Goal: Use online tool/utility: Utilize a website feature to perform a specific function

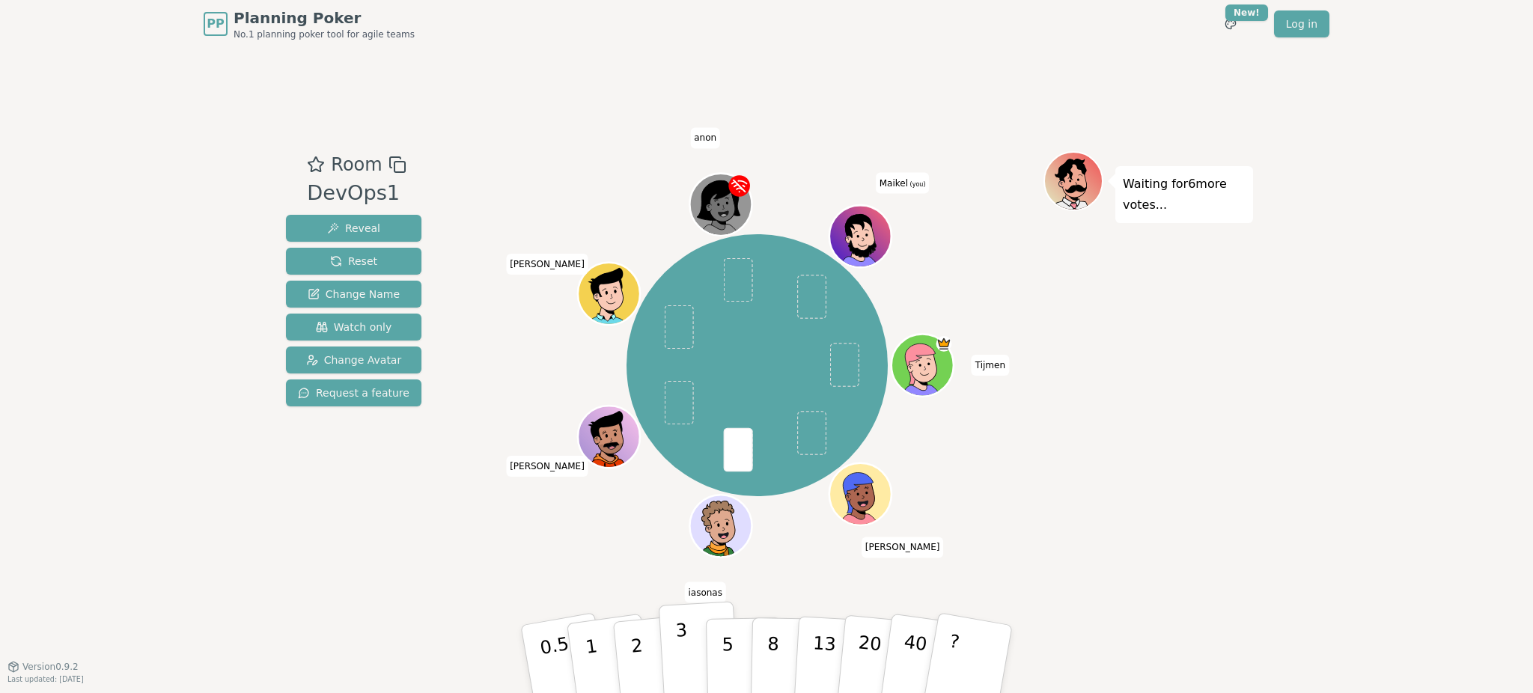
click at [688, 656] on button "3" at bounding box center [700, 659] width 82 height 117
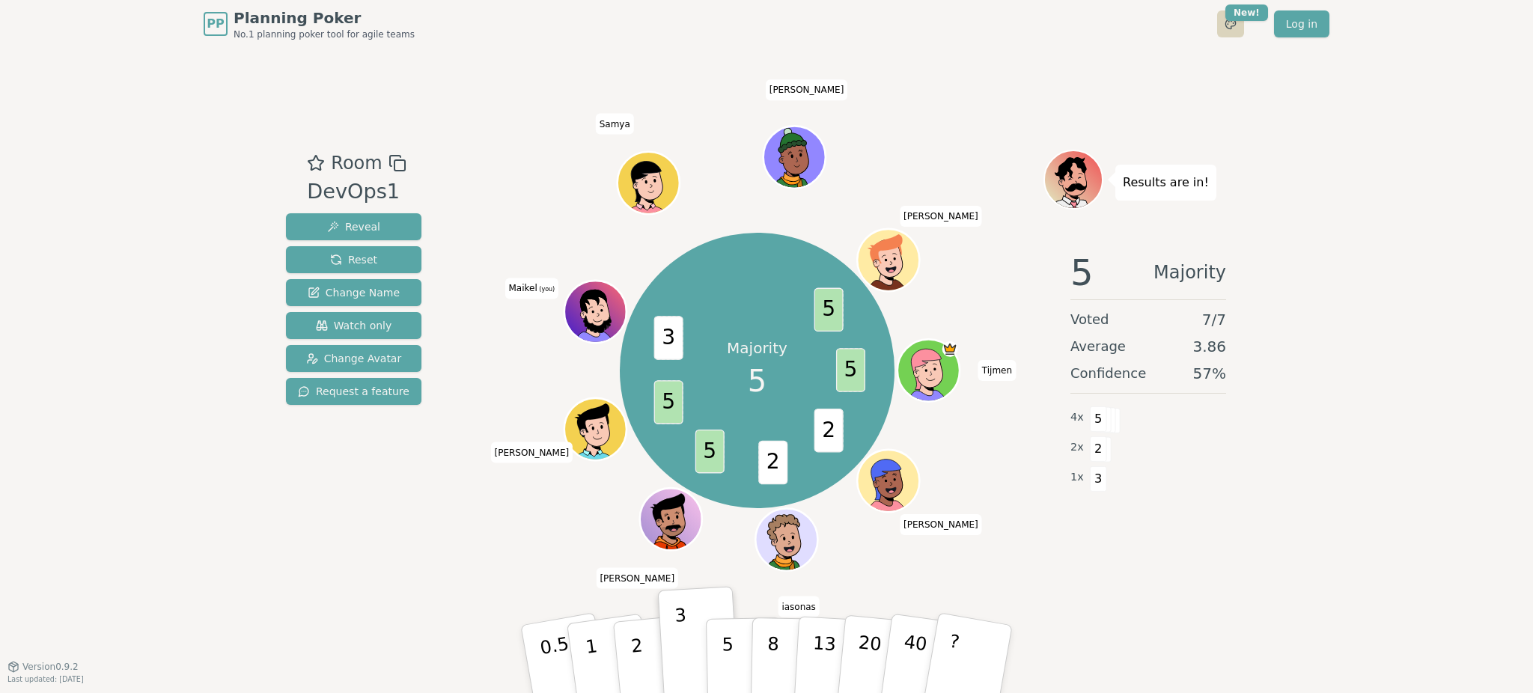
click at [1233, 25] on html "PP Planning Poker No.1 planning poker tool for agile teams Toggle theme New! Lo…" at bounding box center [766, 346] width 1533 height 693
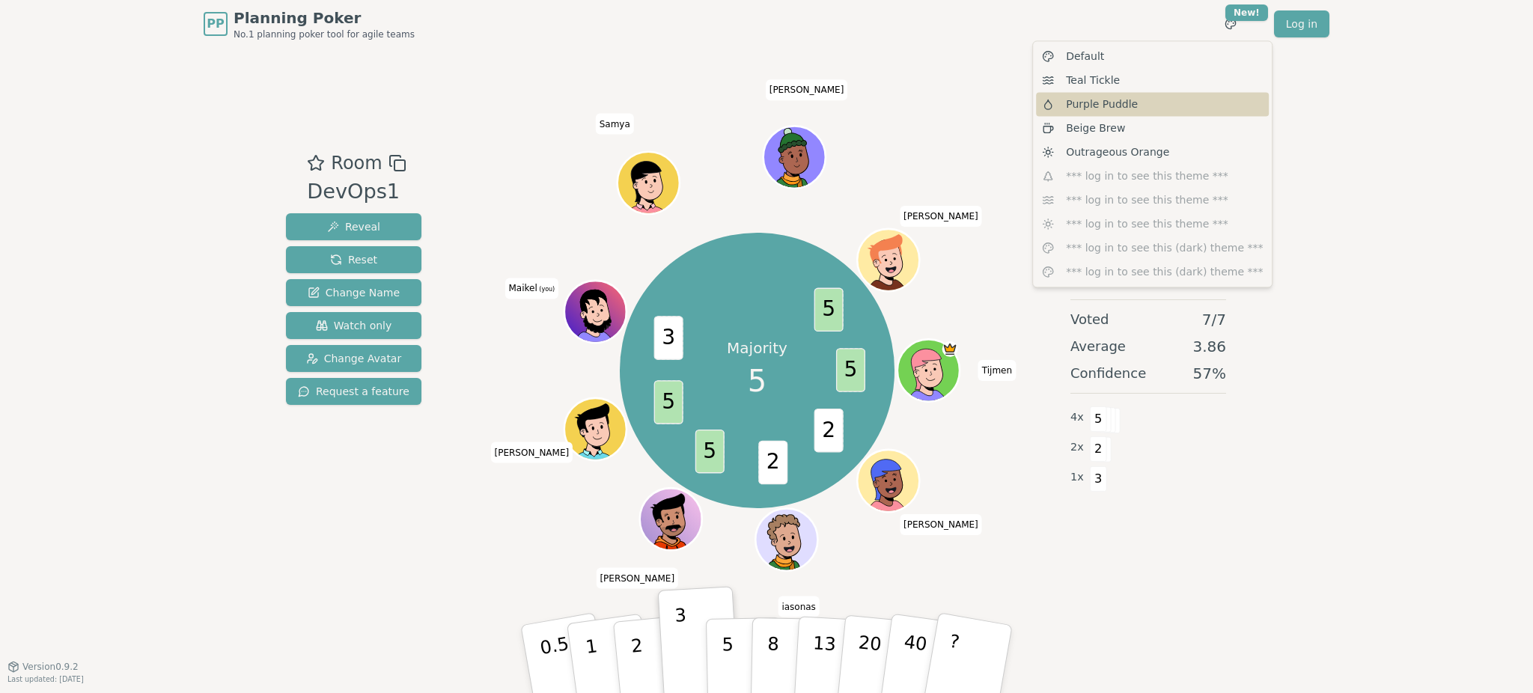
click at [1130, 108] on span "Purple Puddle" at bounding box center [1102, 104] width 72 height 15
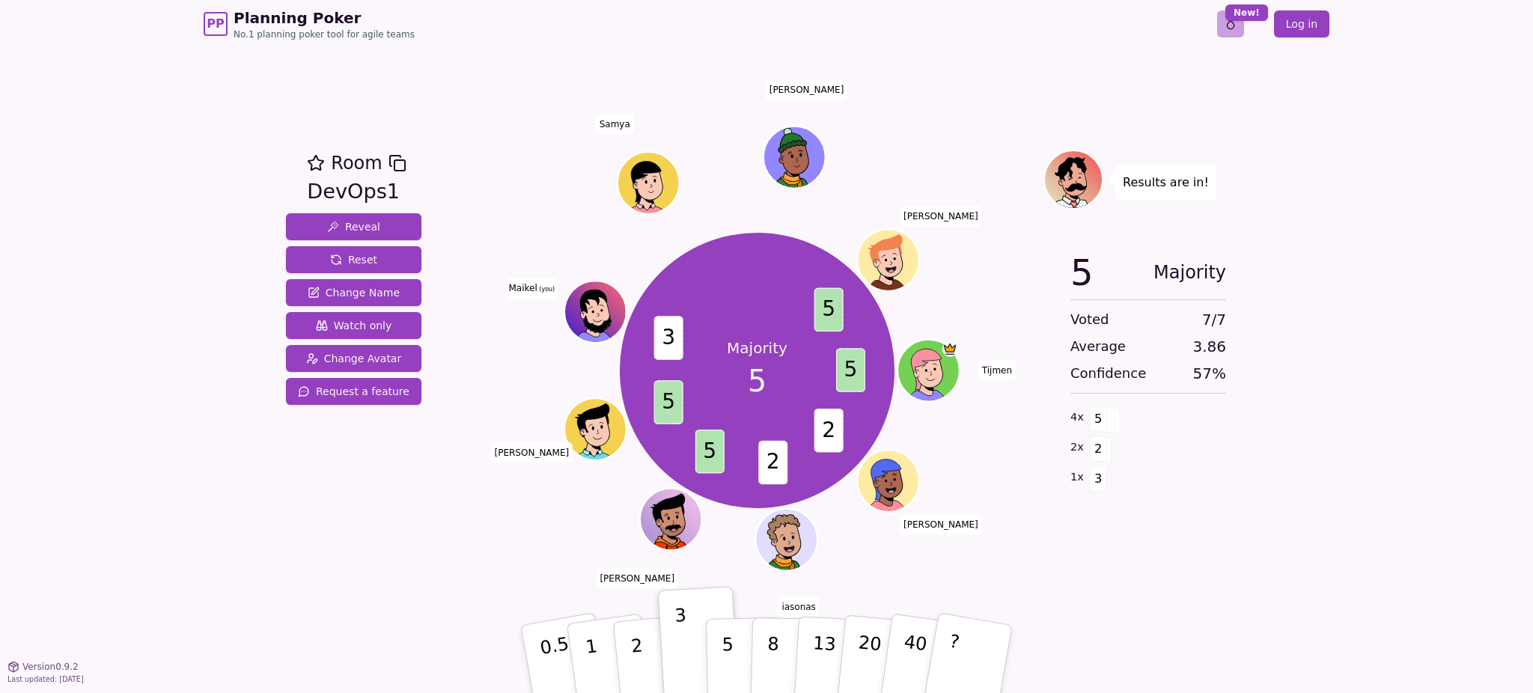
click at [1236, 22] on html "PP Planning Poker No.1 planning poker tool for agile teams Toggle theme New! Lo…" at bounding box center [766, 346] width 1533 height 693
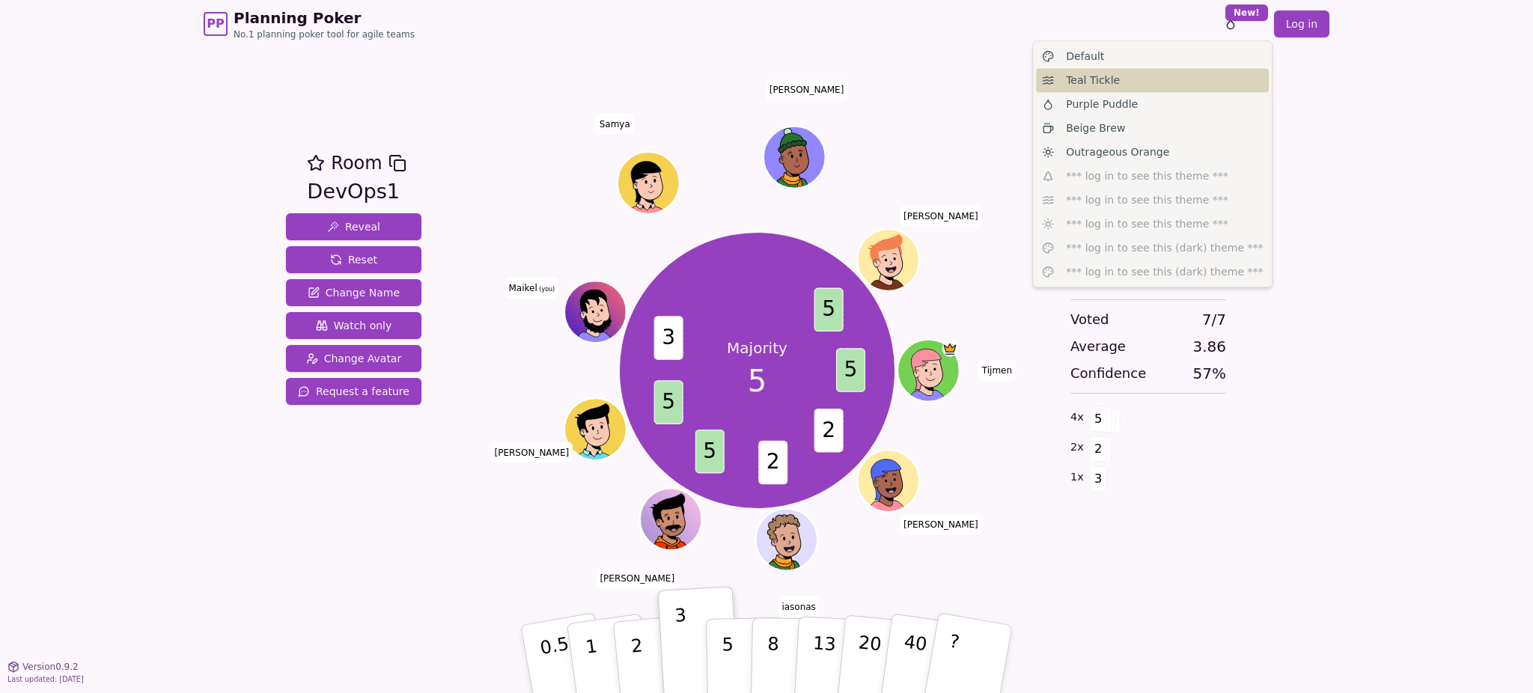
click at [1153, 88] on div "Teal Tickle" at bounding box center [1152, 80] width 233 height 24
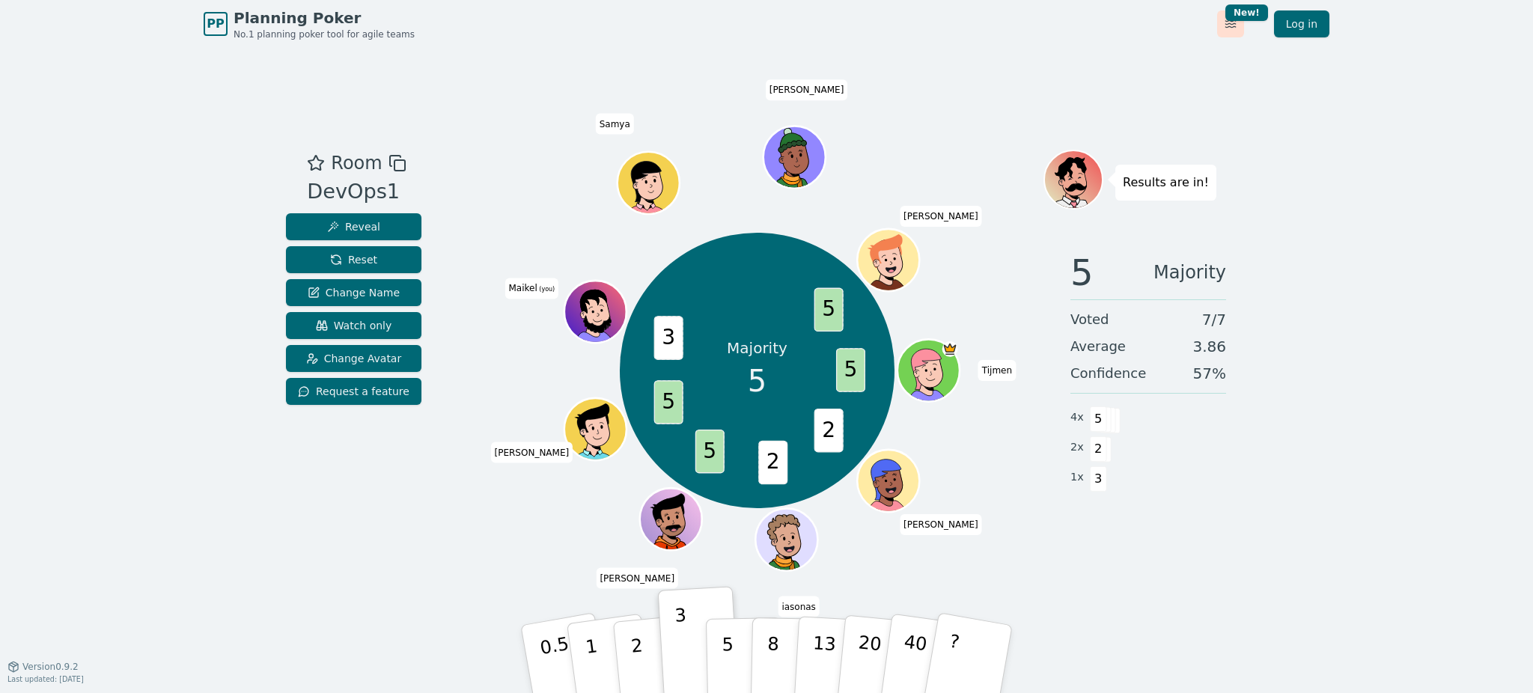
click at [1244, 22] on html "PP Planning Poker No.1 planning poker tool for agile teams Toggle theme New! Lo…" at bounding box center [766, 346] width 1533 height 693
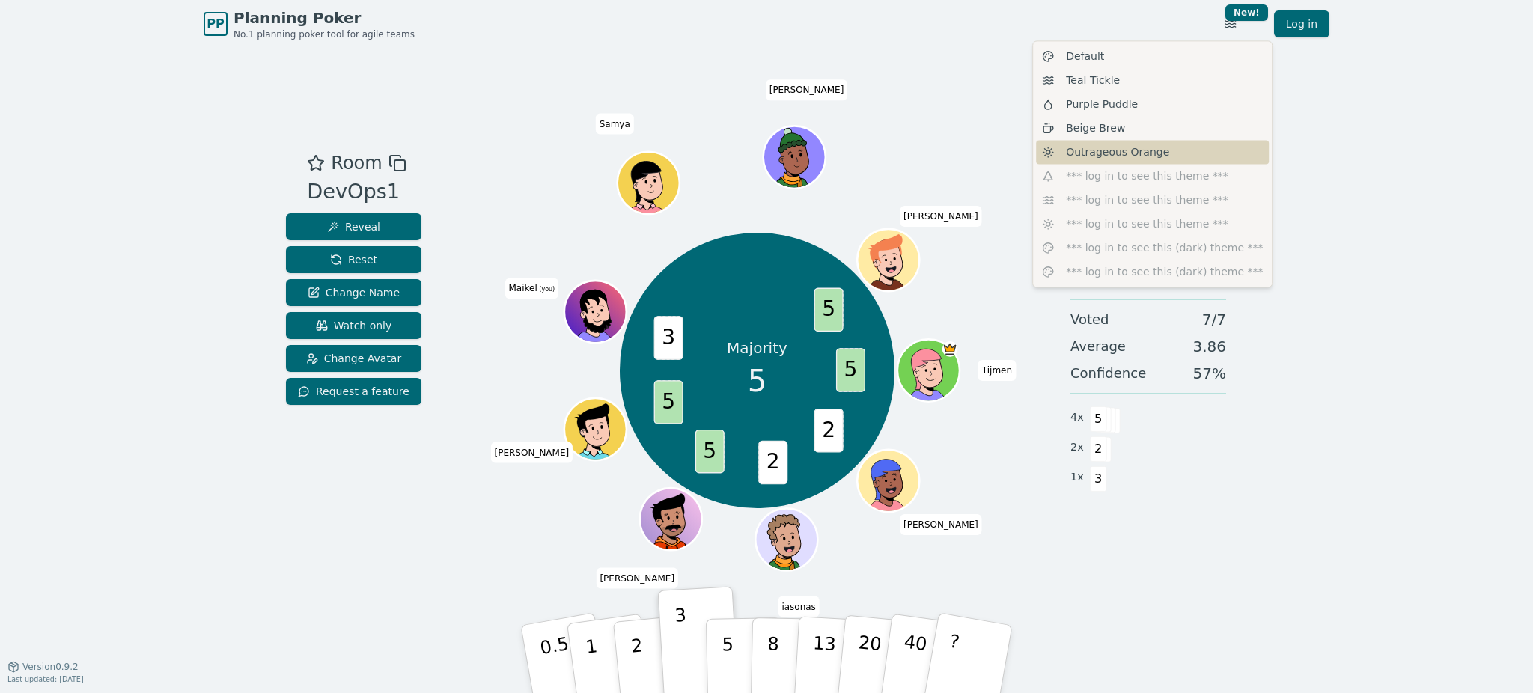
click at [1115, 156] on span "Outrageous Orange" at bounding box center [1117, 151] width 103 height 15
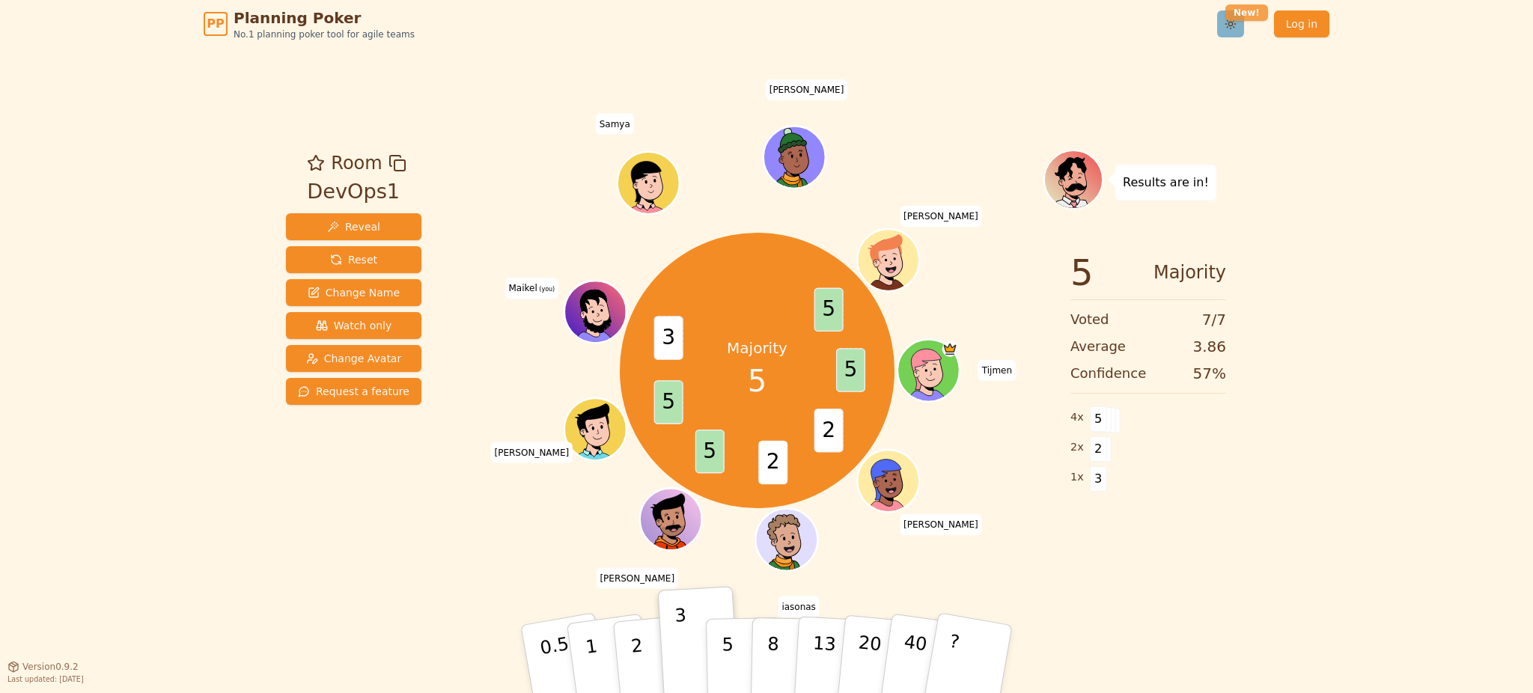
click at [1237, 20] on html "PP Planning Poker No.1 planning poker tool for agile teams Toggle theme New! Lo…" at bounding box center [766, 346] width 1533 height 693
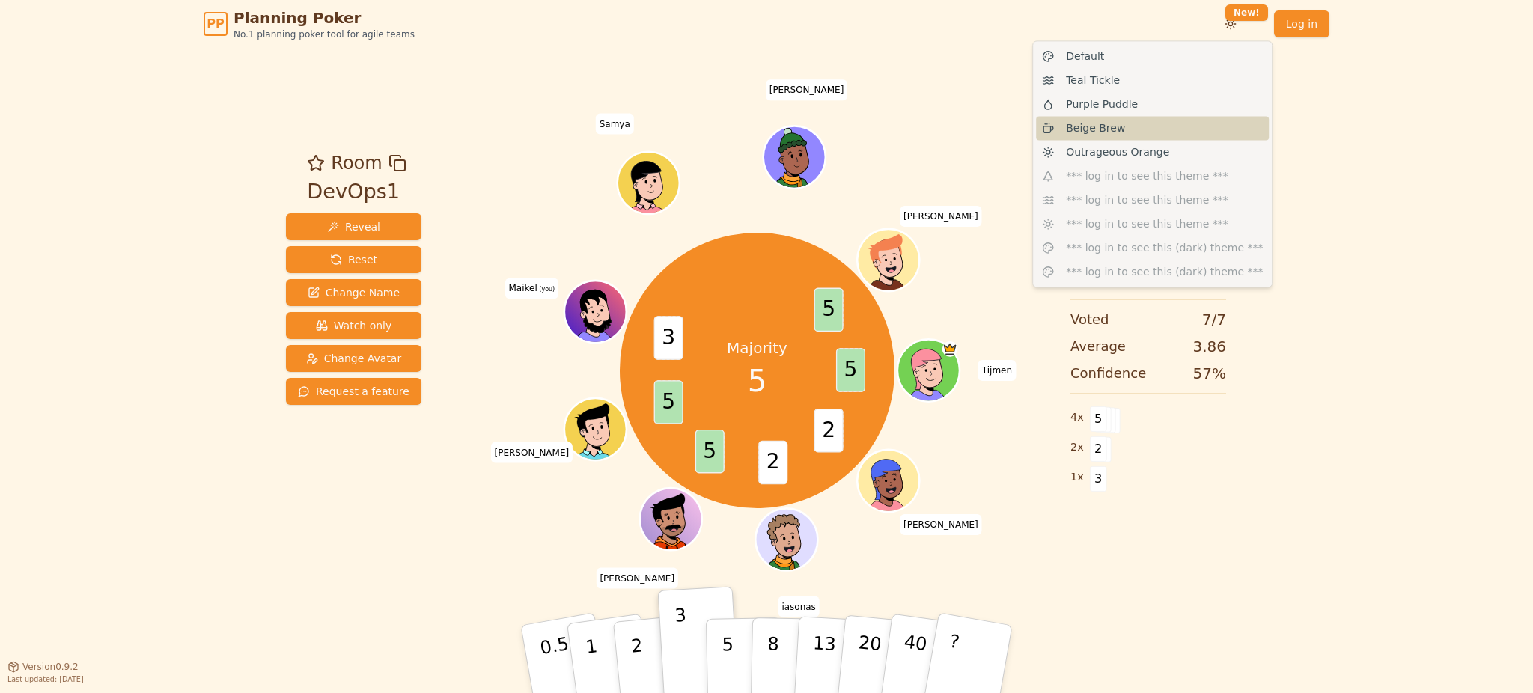
click at [1145, 136] on div "Beige Brew" at bounding box center [1152, 128] width 233 height 24
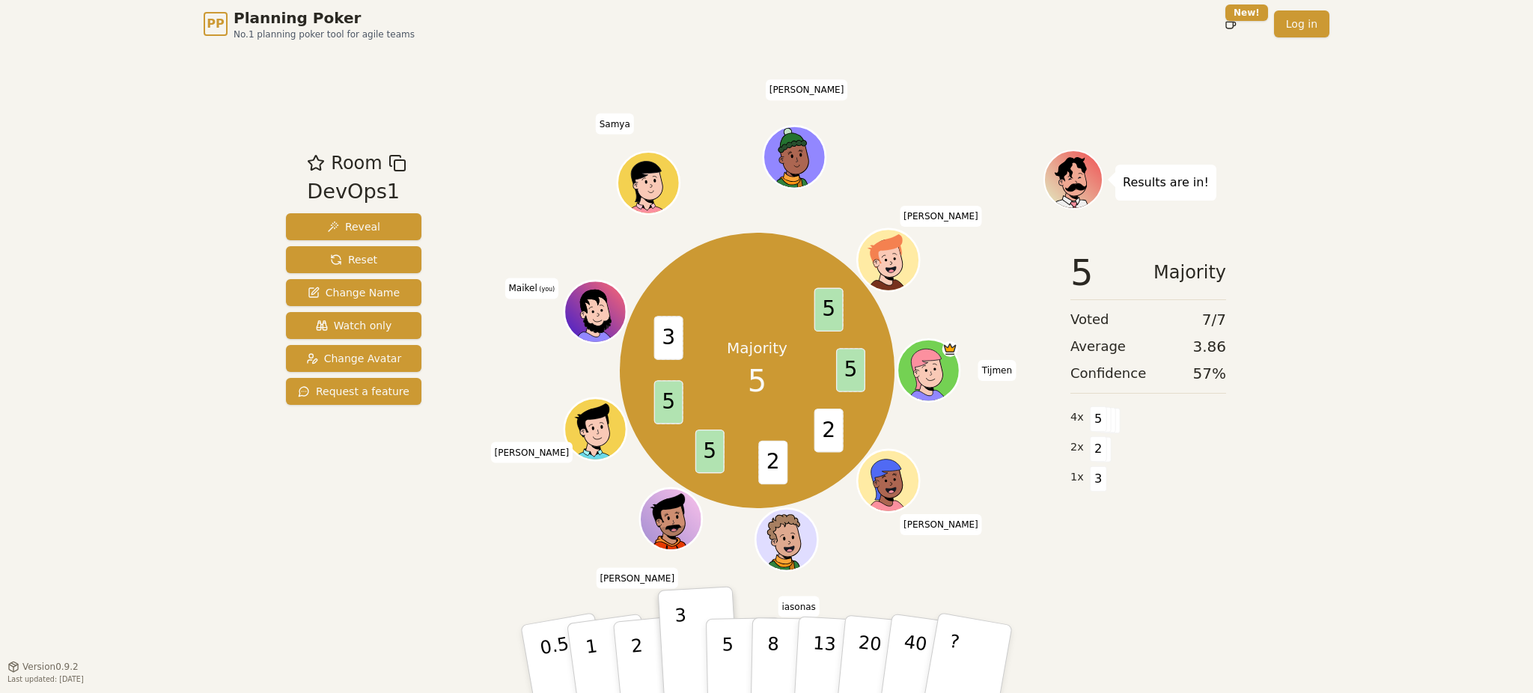
click at [1344, 412] on div "PP Planning Poker No.1 planning poker tool for agile teams Toggle theme New! Lo…" at bounding box center [766, 346] width 1533 height 693
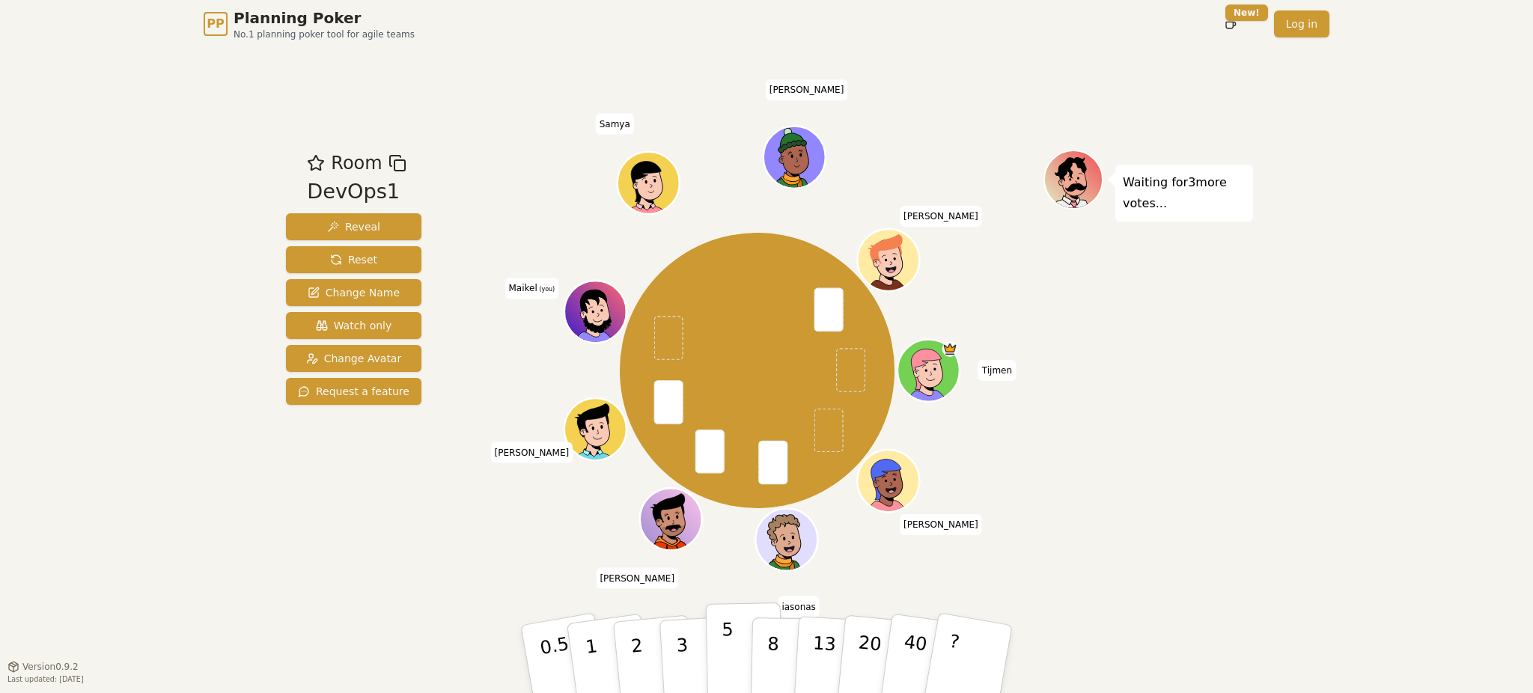
click at [723, 641] on p "5" at bounding box center [728, 659] width 13 height 81
click at [812, 651] on p "13" at bounding box center [824, 658] width 28 height 82
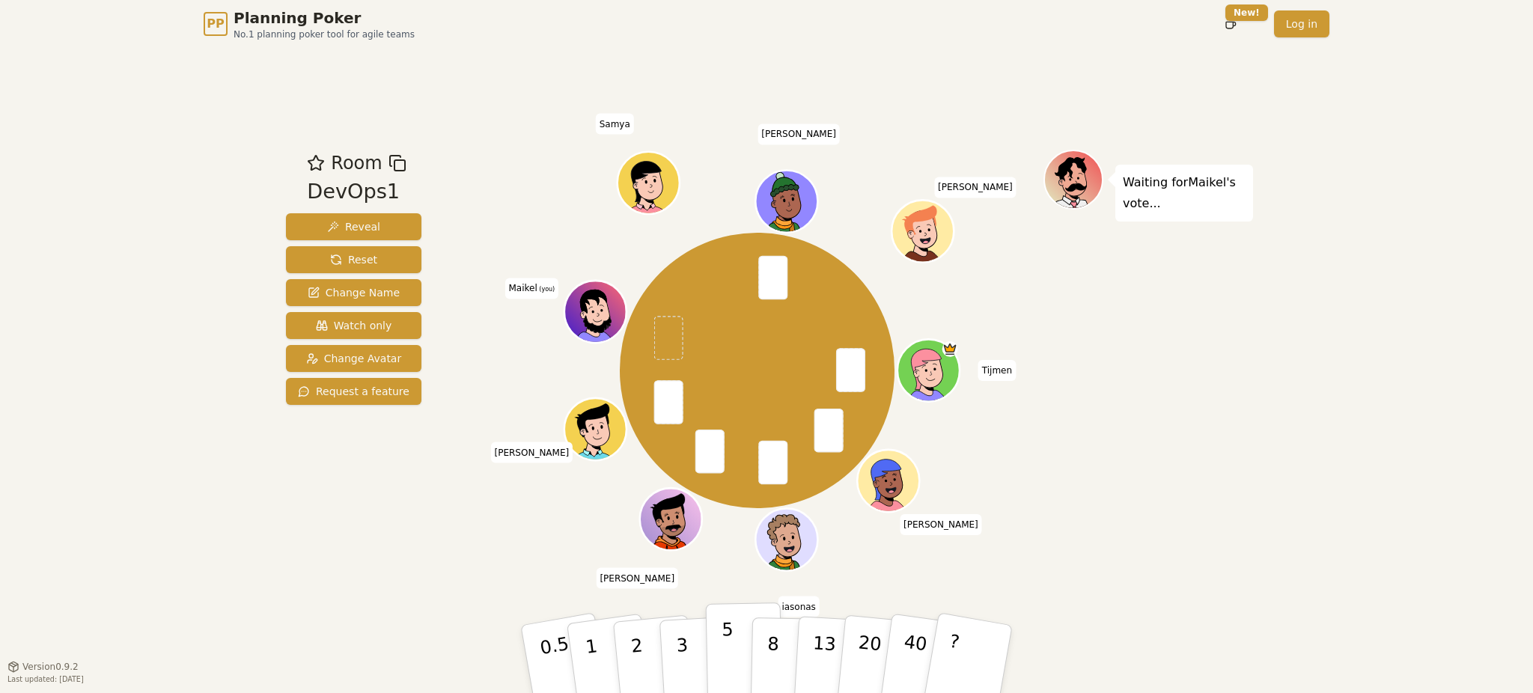
click at [733, 641] on button "5" at bounding box center [744, 660] width 77 height 114
drag, startPoint x: 724, startPoint y: 644, endPoint x: 746, endPoint y: 644, distance: 22.5
click at [724, 644] on p "5" at bounding box center [728, 659] width 13 height 81
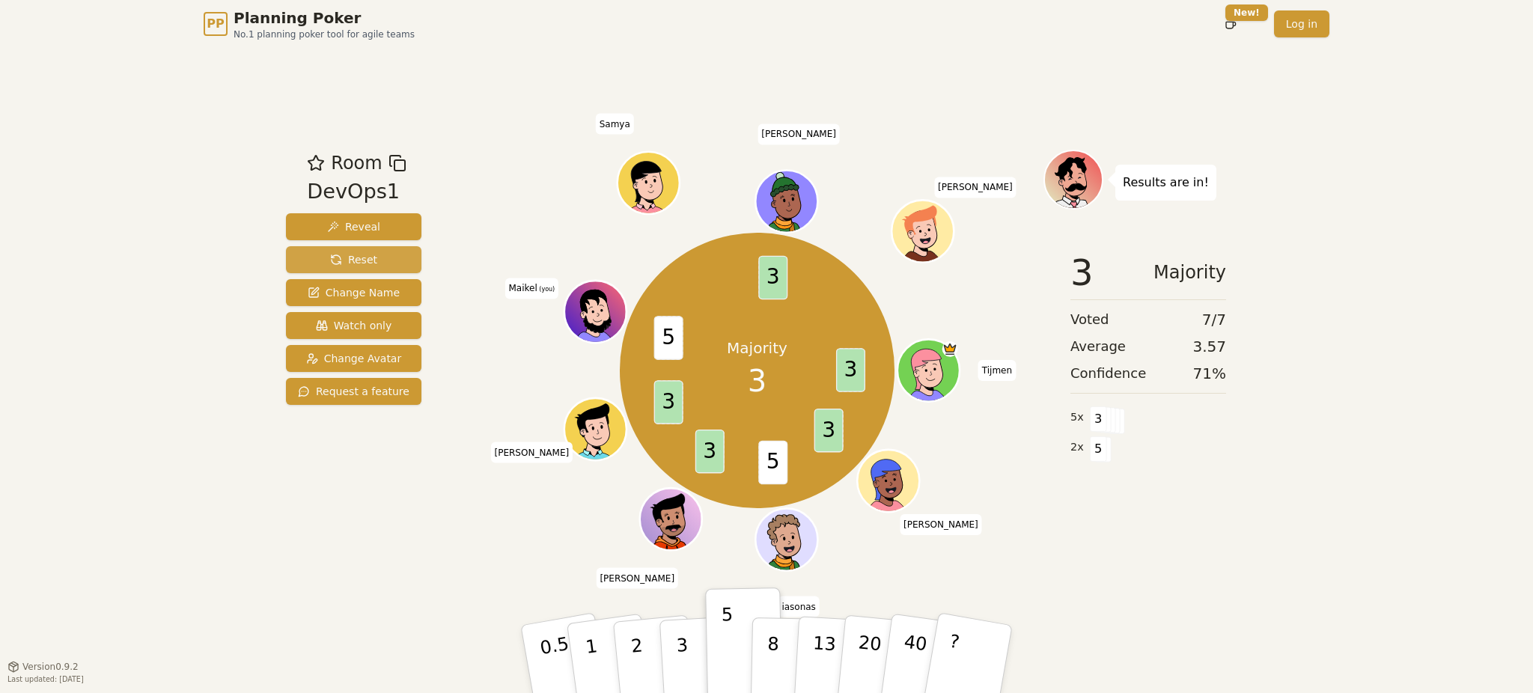
click at [340, 259] on span "Reset" at bounding box center [353, 259] width 47 height 15
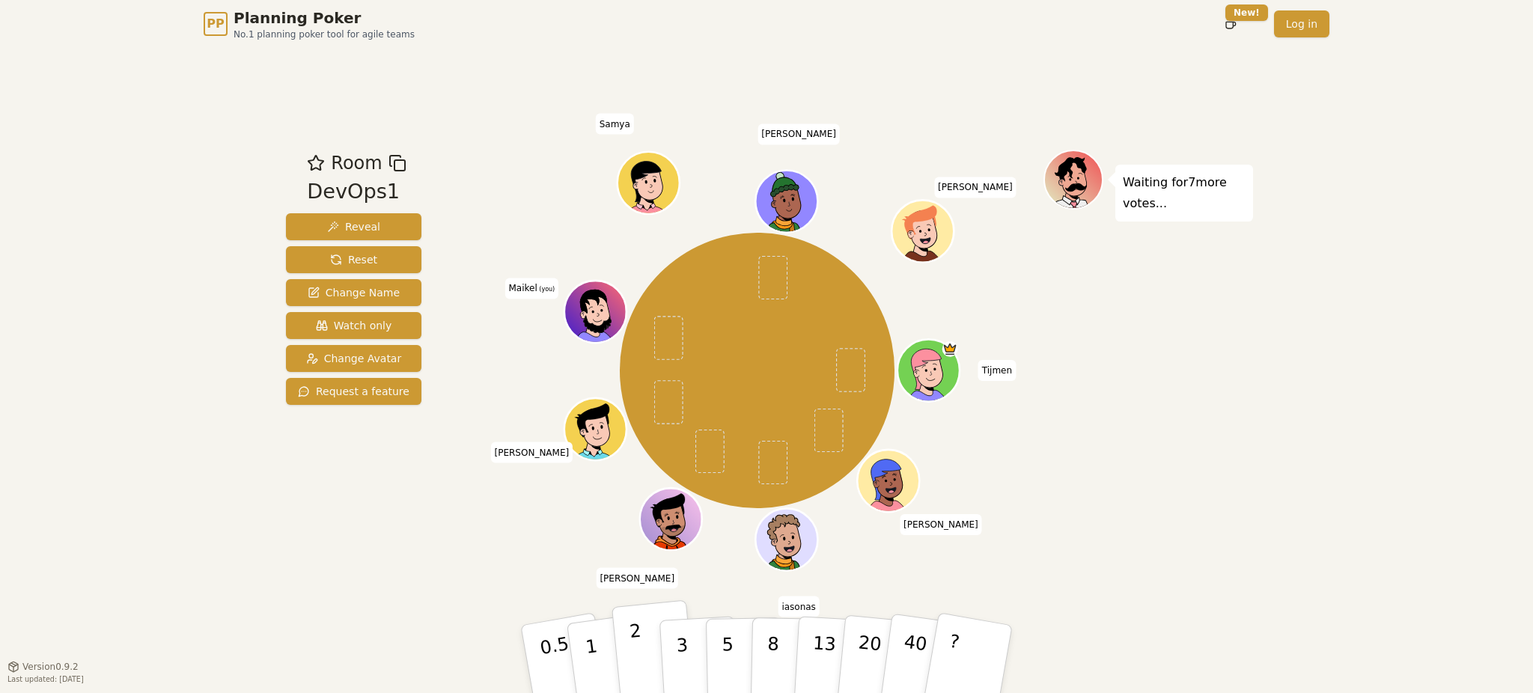
click at [636, 644] on p "2" at bounding box center [638, 661] width 19 height 82
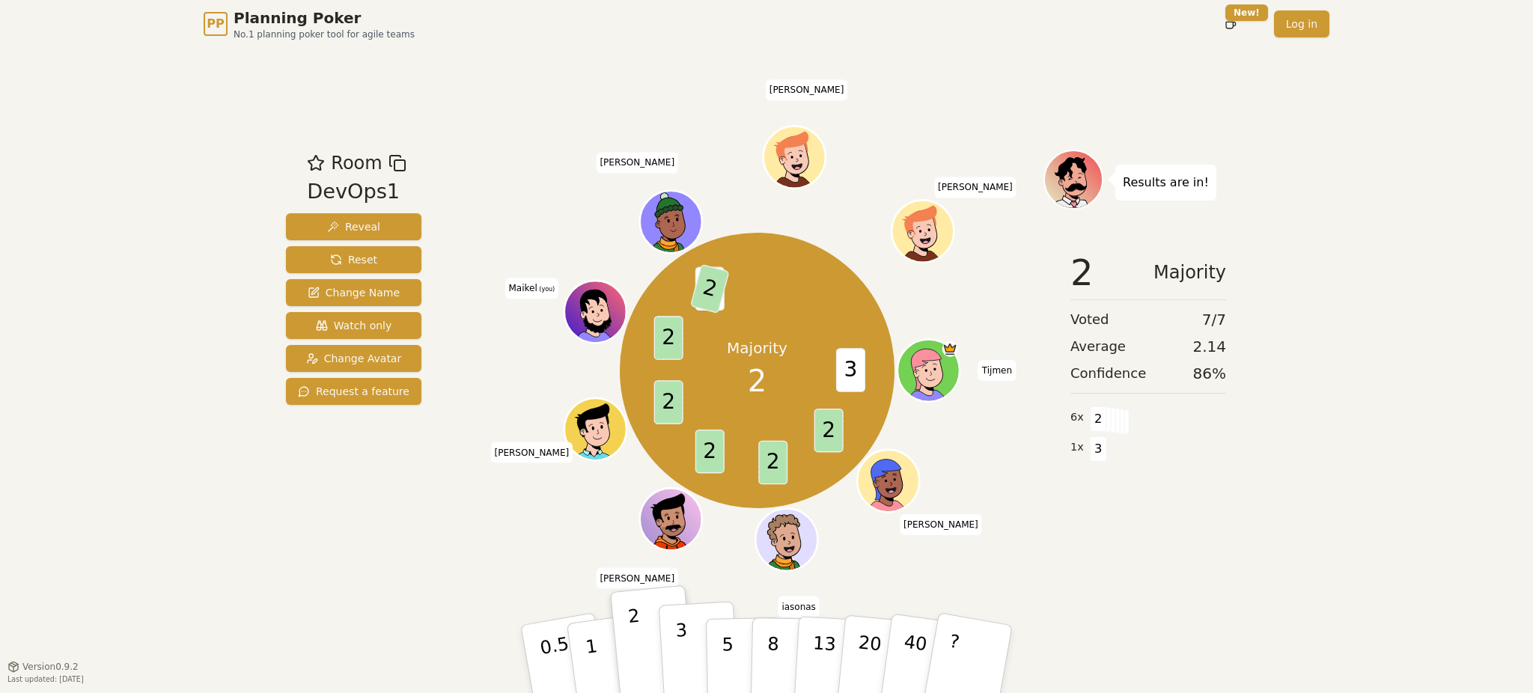
click at [676, 648] on button "3" at bounding box center [700, 659] width 82 height 117
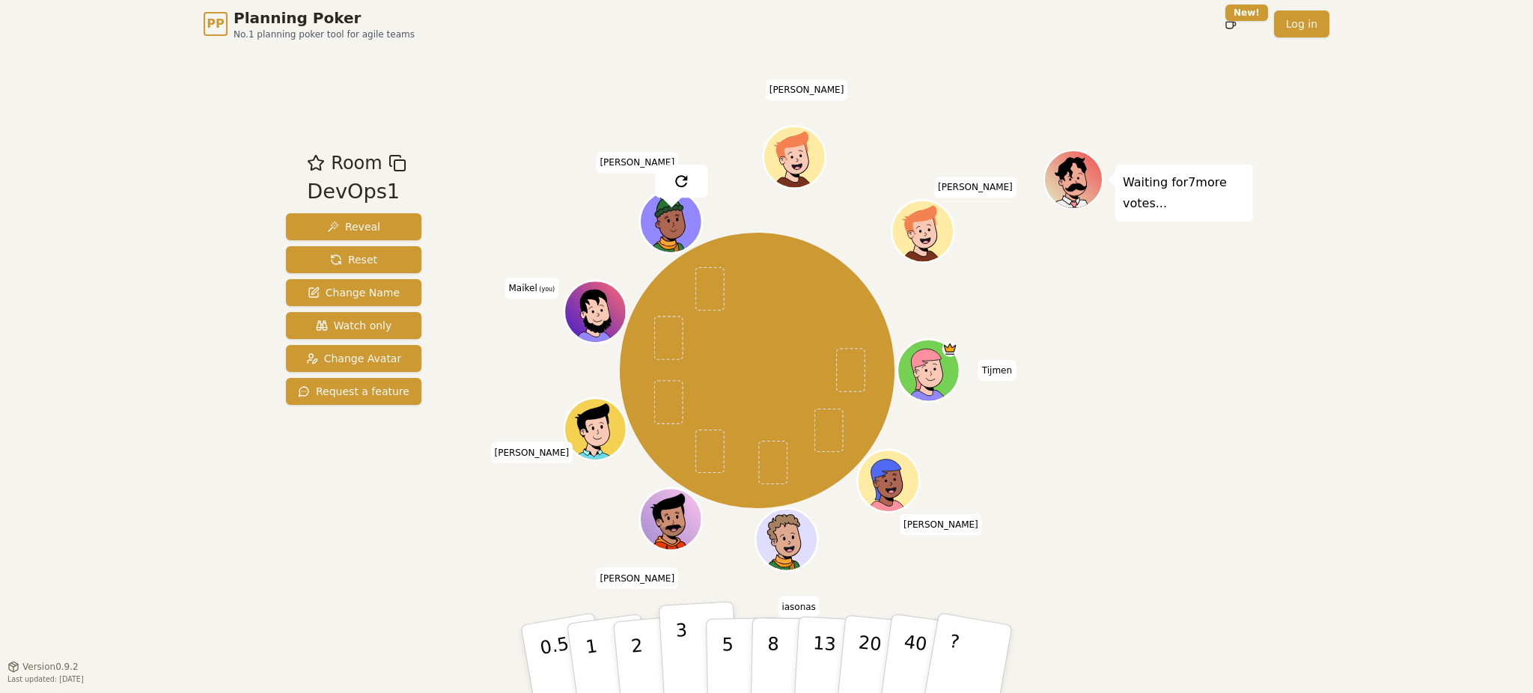
click at [677, 652] on p "3" at bounding box center [683, 661] width 16 height 82
click at [1284, 525] on div "PP Planning Poker No.1 planning poker tool for agile teams Toggle theme New! Lo…" at bounding box center [766, 346] width 1533 height 693
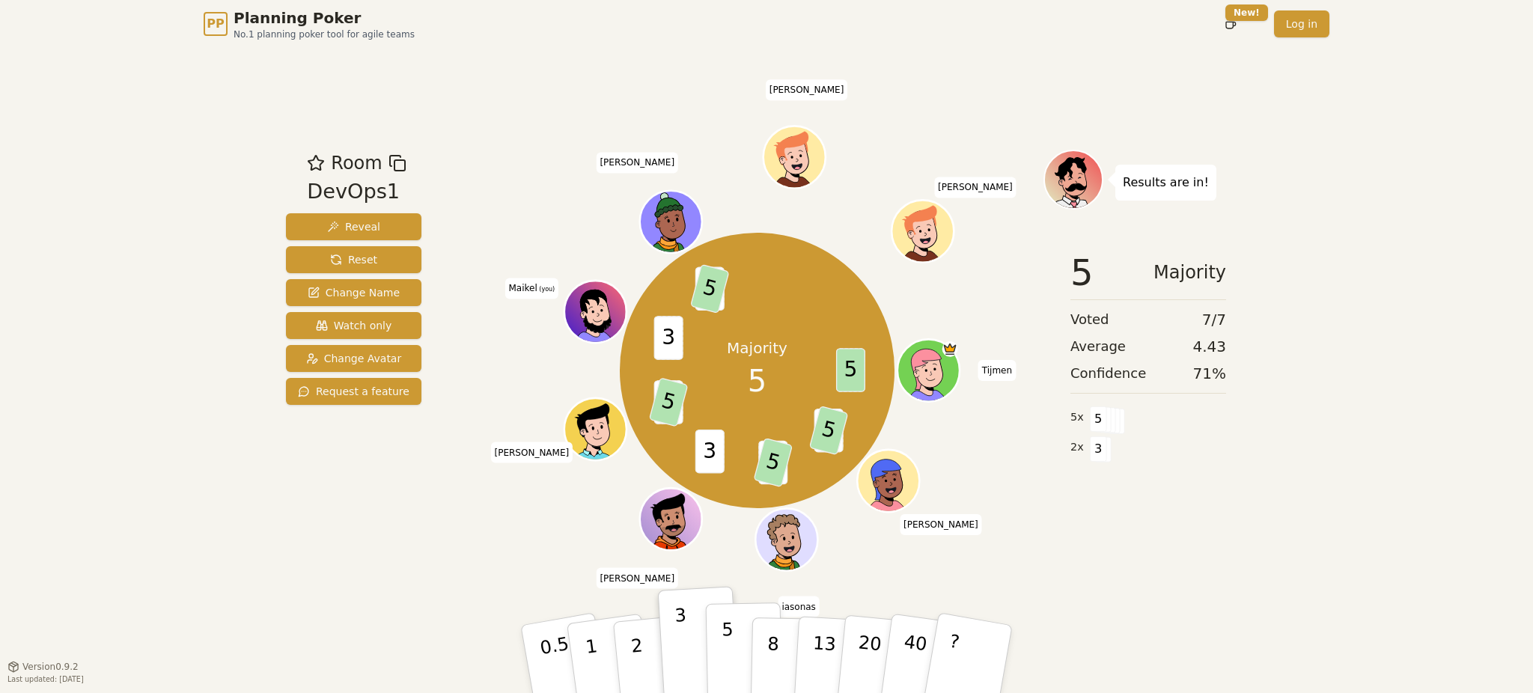
click at [736, 668] on button "5" at bounding box center [744, 660] width 77 height 114
